Goal: Transaction & Acquisition: Purchase product/service

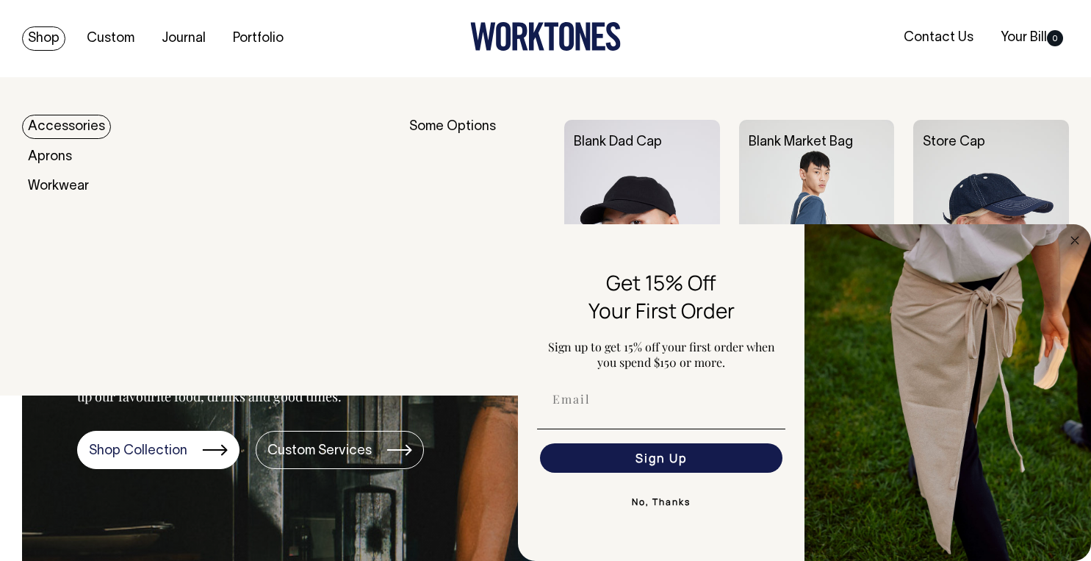
click at [36, 47] on link "Shop" at bounding box center [43, 38] width 43 height 24
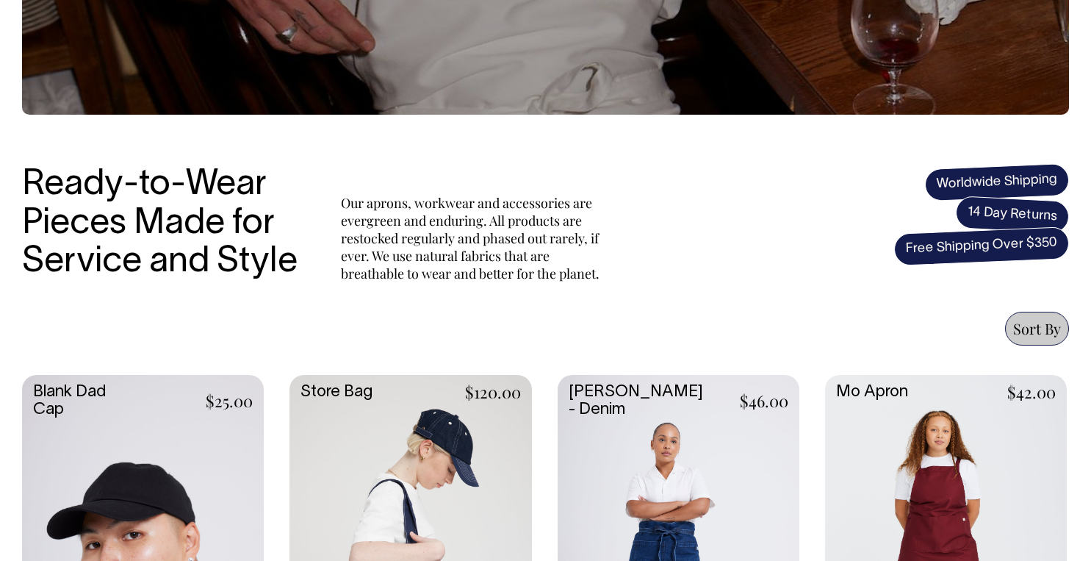
scroll to position [335, 0]
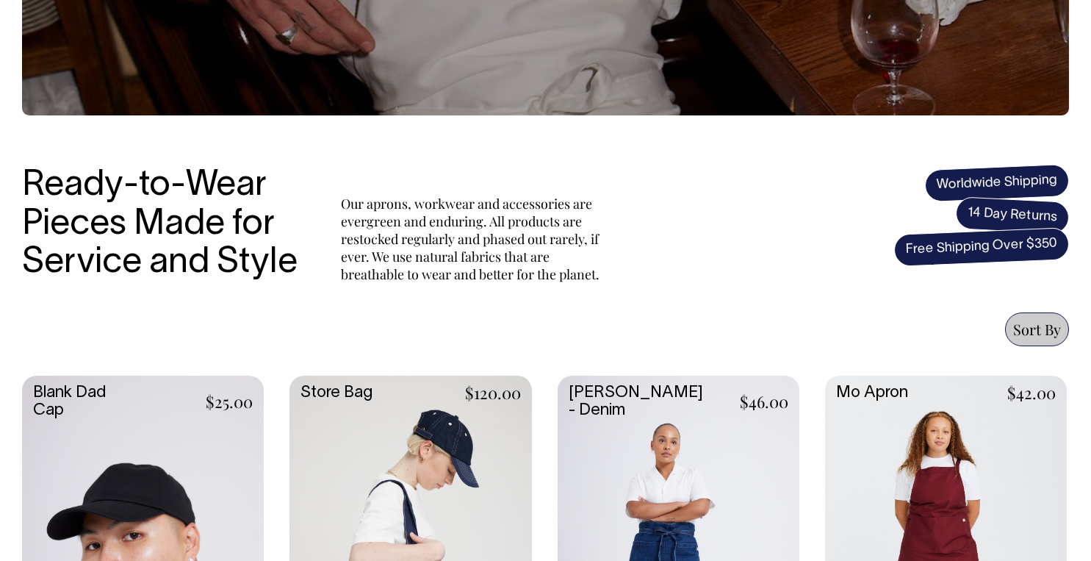
click at [940, 499] on link at bounding box center [946, 555] width 242 height 360
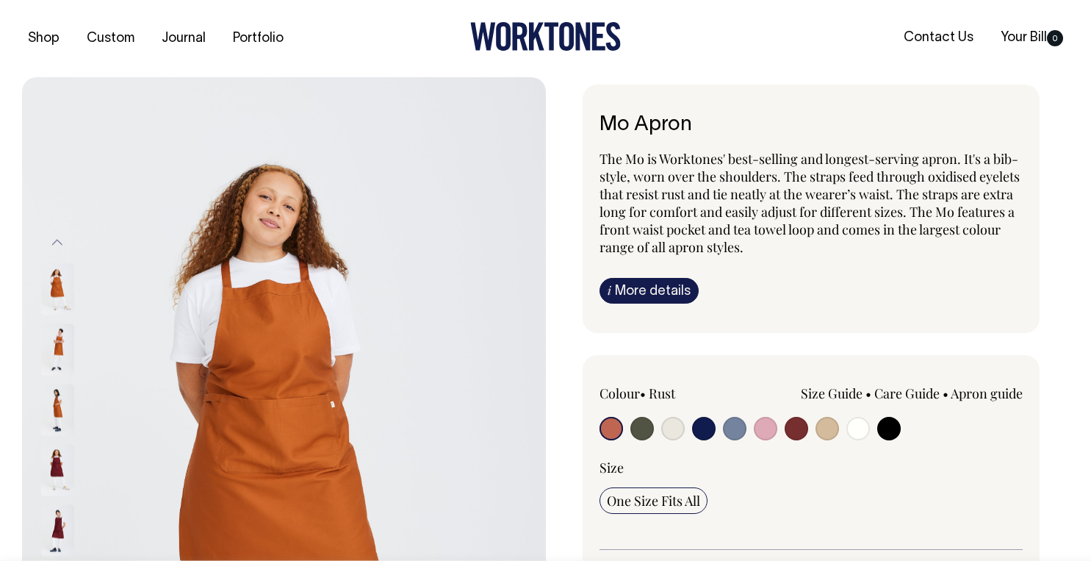
scroll to position [46, 0]
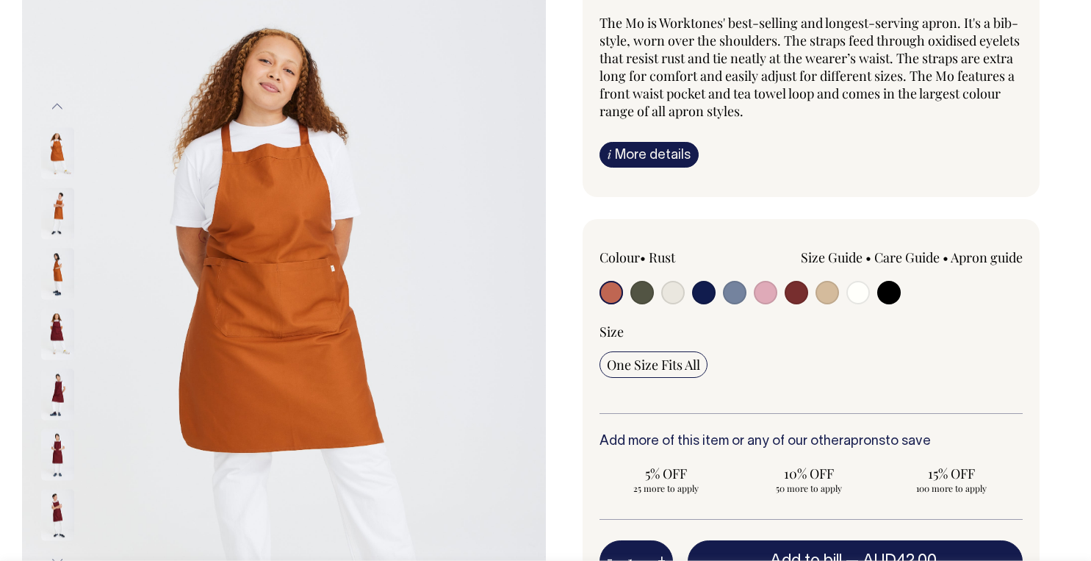
scroll to position [137, 0]
click at [792, 290] on input "radio" at bounding box center [797, 292] width 24 height 24
radio input "true"
select select "Burgundy"
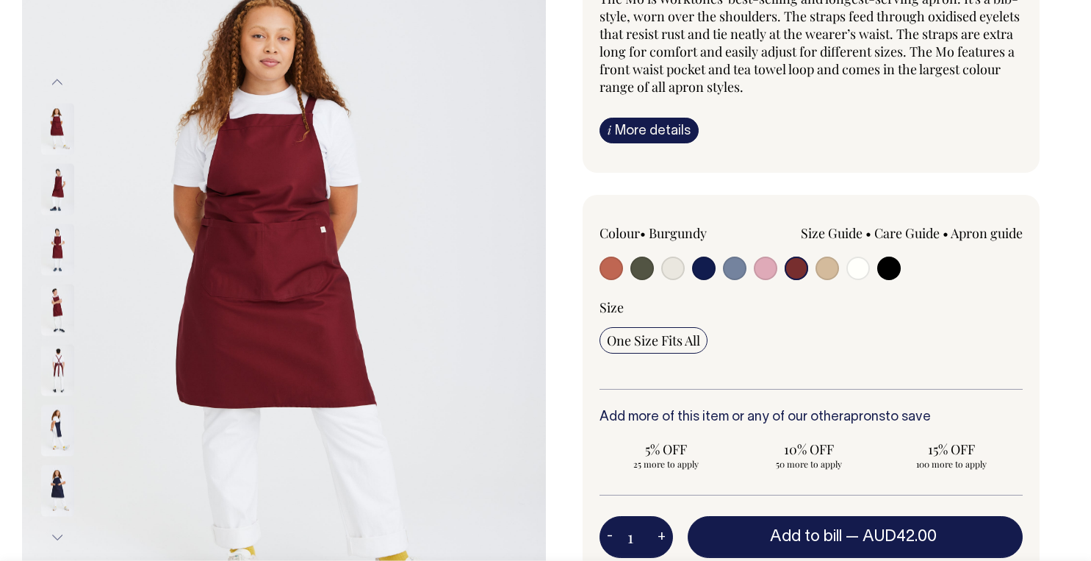
scroll to position [159, 0]
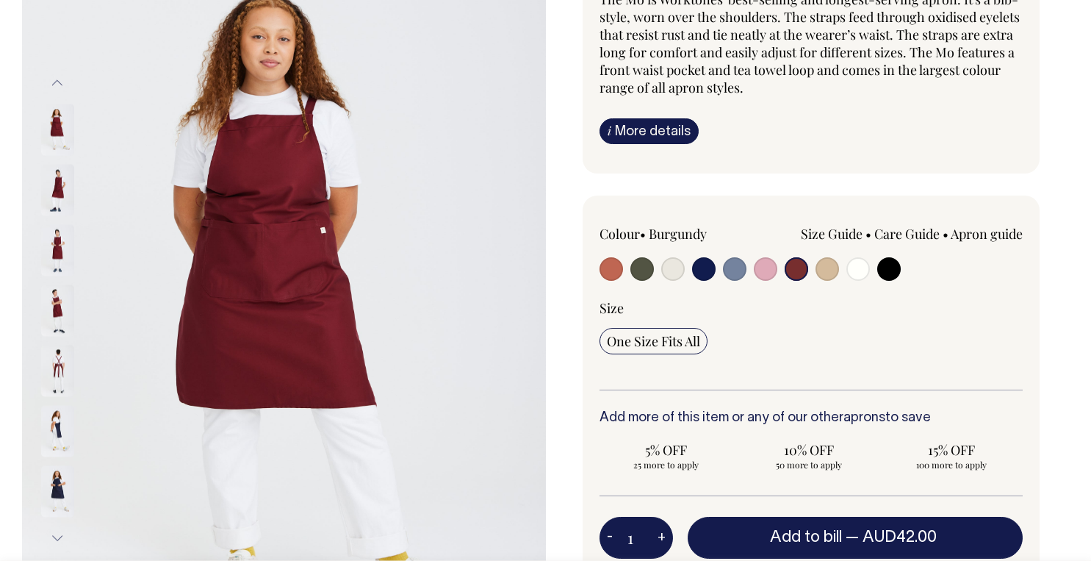
click at [57, 241] on img at bounding box center [57, 249] width 33 height 51
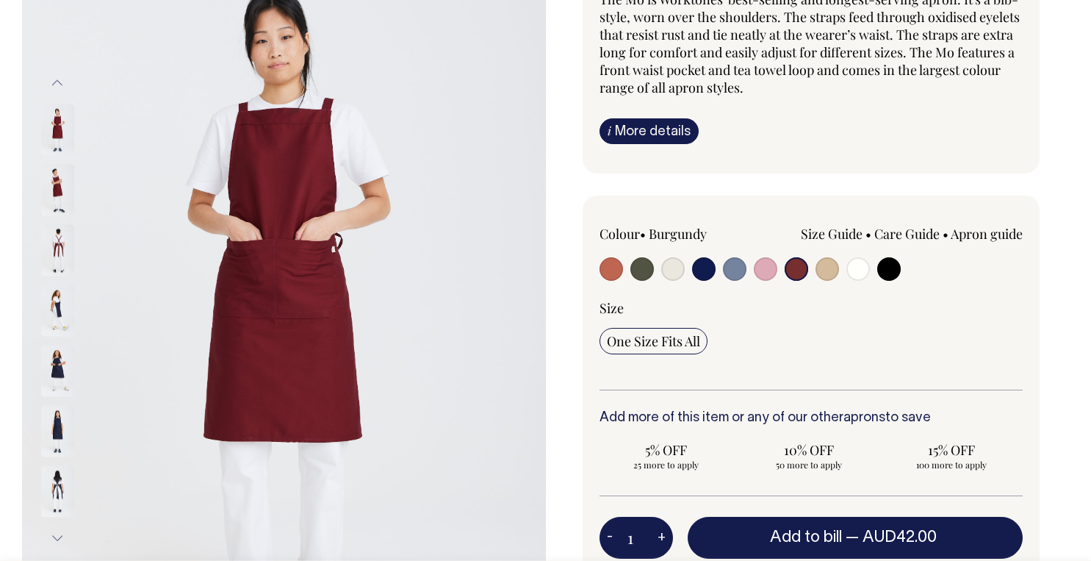
click at [65, 291] on img at bounding box center [57, 309] width 33 height 51
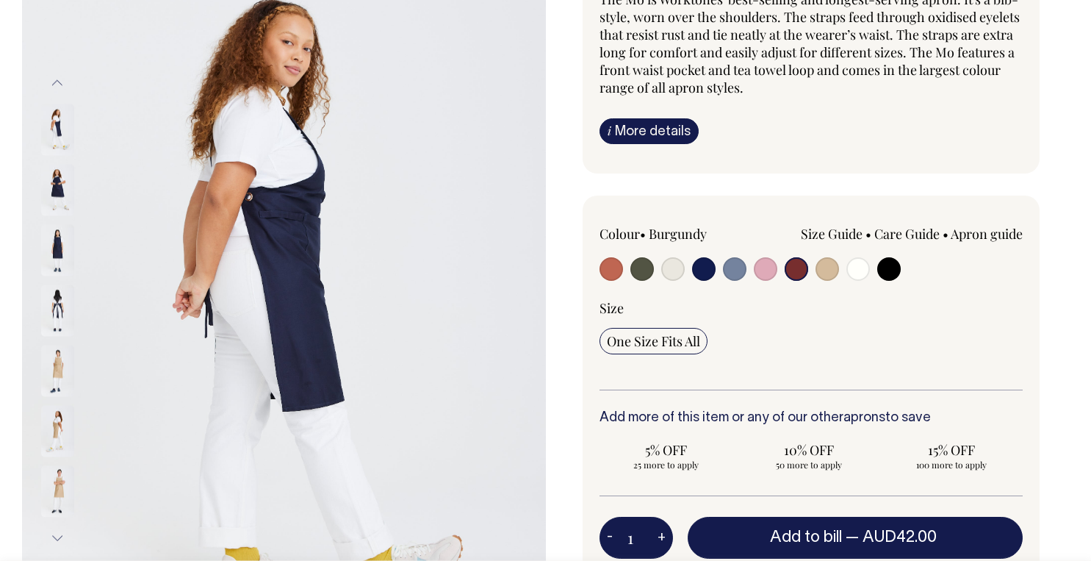
click at [61, 129] on img at bounding box center [57, 129] width 33 height 51
